Goal: Obtain resource: Download file/media

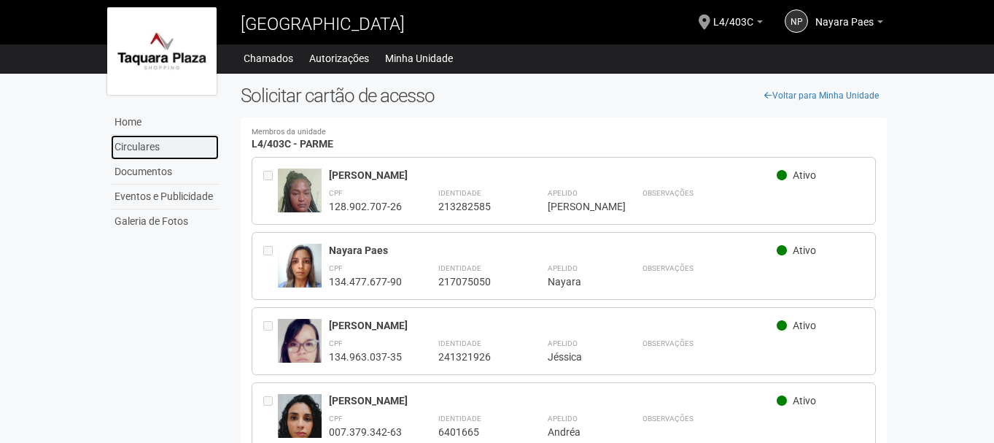
click at [141, 150] on link "Circulares" at bounding box center [165, 147] width 108 height 25
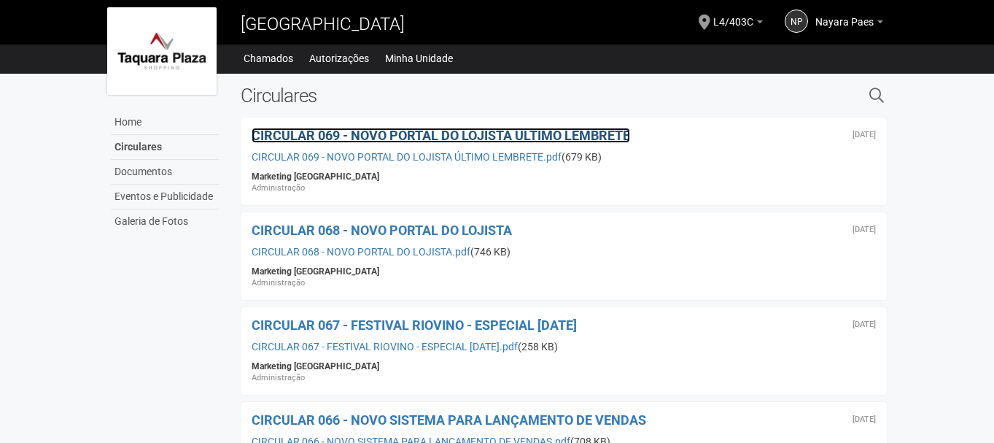
click at [402, 138] on span "CIRCULAR 069 - NOVO PORTAL DO LOJISTA ÚLTIMO LEMBRETE" at bounding box center [441, 135] width 378 height 15
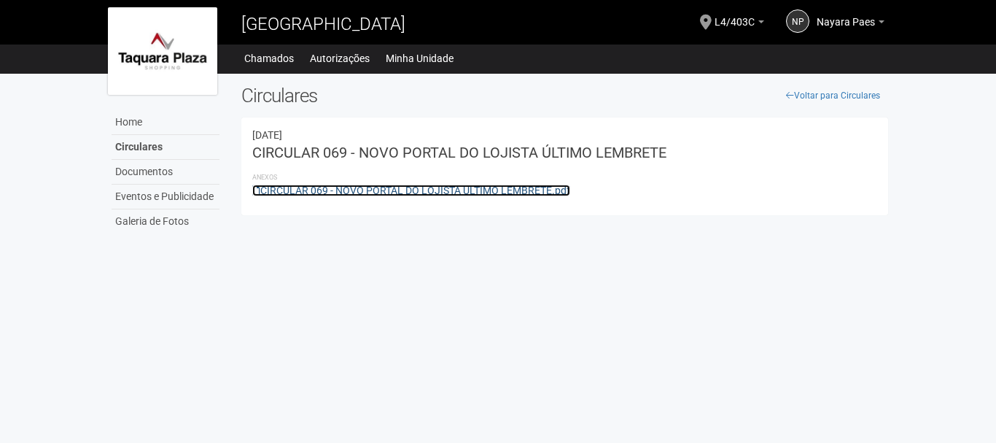
click at [372, 189] on link "CIRCULAR 069 - NOVO PORTAL DO LOJISTA ÚLTIMO LEMBRETE.pdf" at bounding box center [411, 190] width 318 height 12
